Goal: Task Accomplishment & Management: Manage account settings

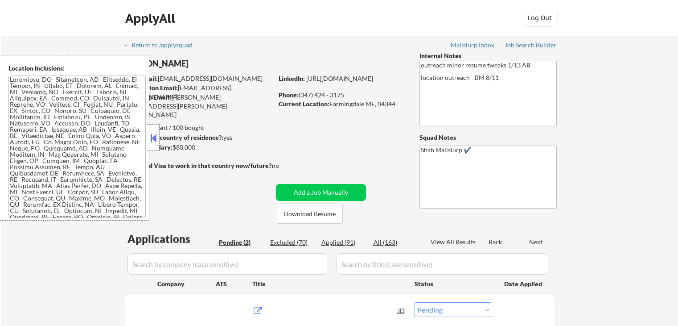
select select ""pending""
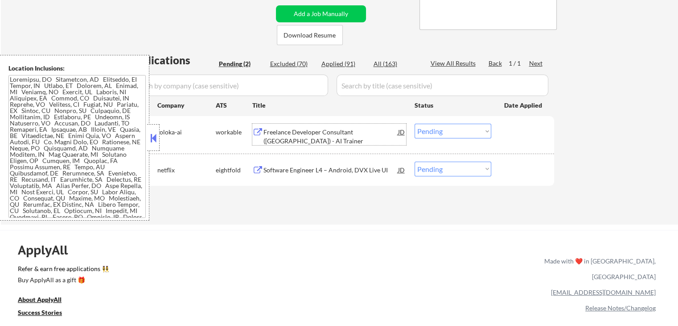
click at [282, 138] on div "Freelance Developer Consultant ([GEOGRAPHIC_DATA]) - AI Trainer" at bounding box center [331, 136] width 135 height 17
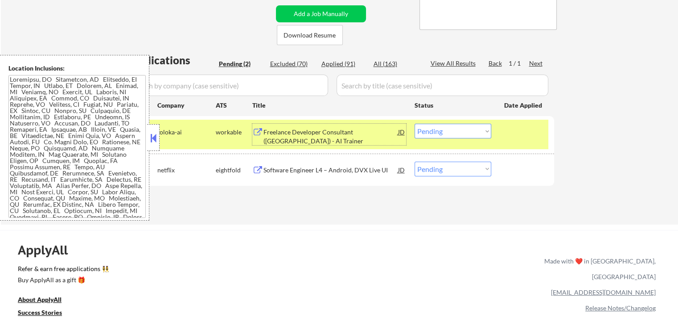
click at [297, 173] on div "Software Engineer L4 – Android, DVX Live UI" at bounding box center [331, 169] width 135 height 9
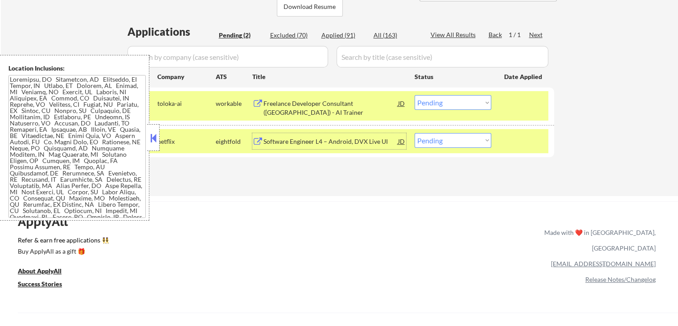
scroll to position [223, 0]
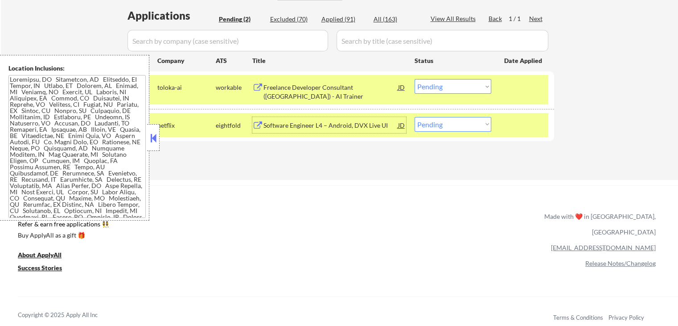
click at [423, 88] on select "Choose an option... Pending Applied Excluded (Questions) Excluded (Expired) Exc…" at bounding box center [453, 86] width 77 height 15
click at [415, 79] on select "Choose an option... Pending Applied Excluded (Questions) Excluded (Expired) Exc…" at bounding box center [453, 86] width 77 height 15
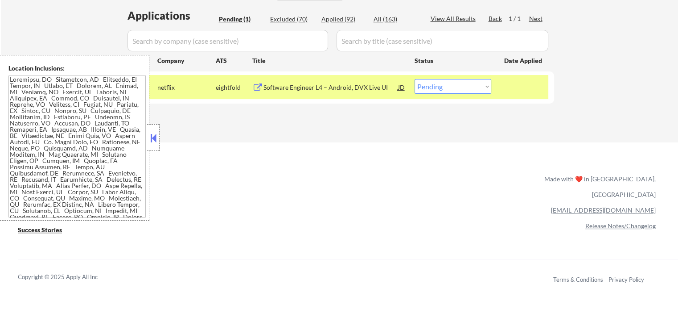
click at [401, 89] on div "JD" at bounding box center [401, 87] width 9 height 16
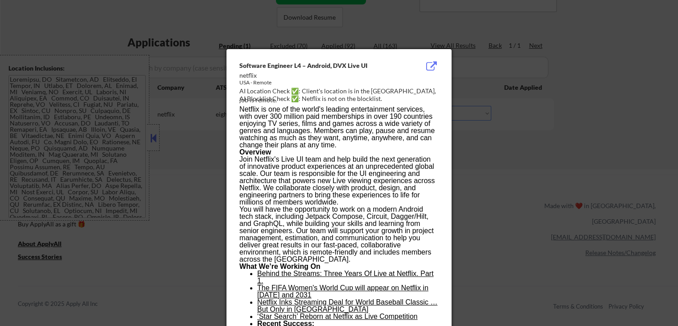
scroll to position [194, 0]
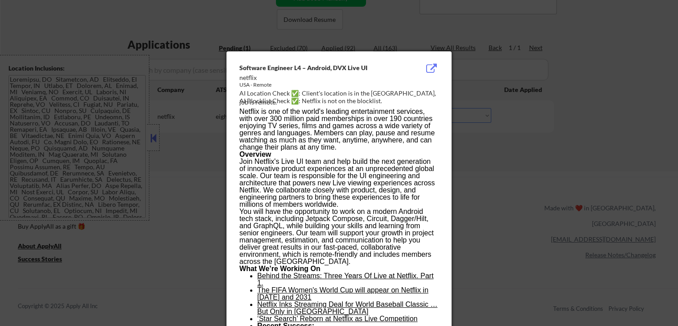
click at [588, 109] on div at bounding box center [339, 163] width 678 height 326
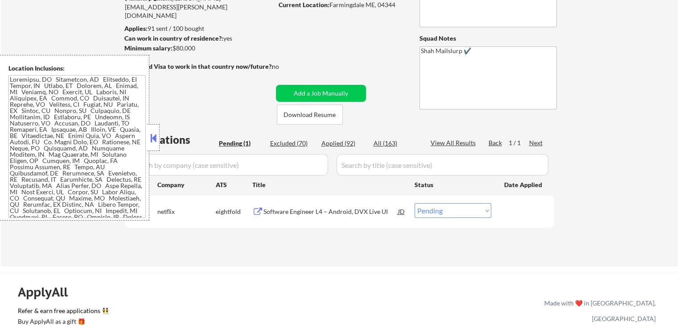
scroll to position [149, 0]
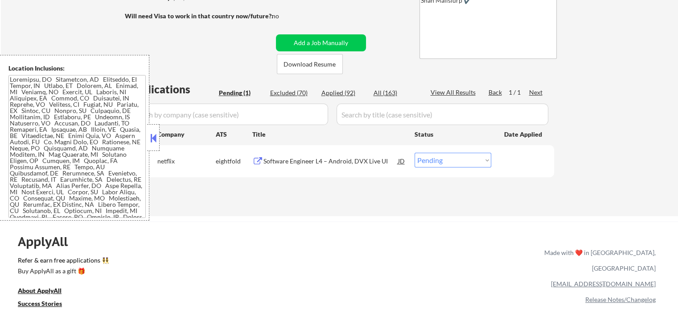
click at [439, 159] on select "Choose an option... Pending Applied Excluded (Questions) Excluded (Expired) Exc…" at bounding box center [453, 160] width 77 height 15
select select ""applied""
click at [415, 153] on select "Choose an option... Pending Applied Excluded (Questions) Excluded (Expired) Exc…" at bounding box center [453, 160] width 77 height 15
